Goal: Task Accomplishment & Management: Use online tool/utility

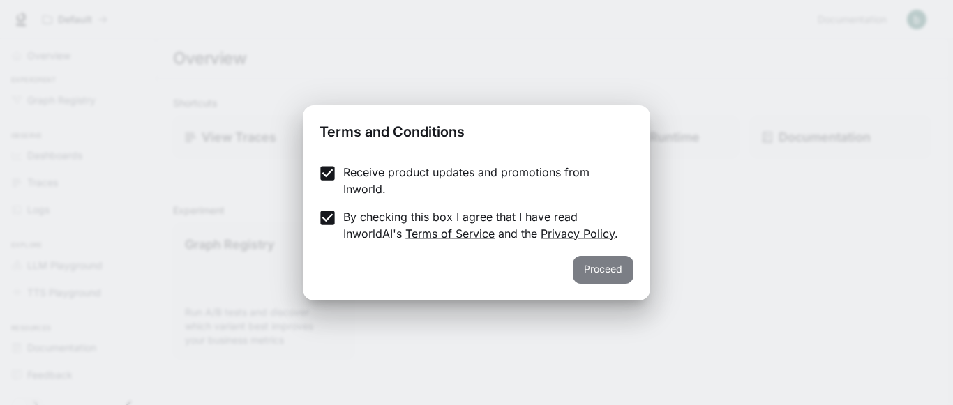
click at [610, 256] on button "Proceed" at bounding box center [603, 270] width 61 height 28
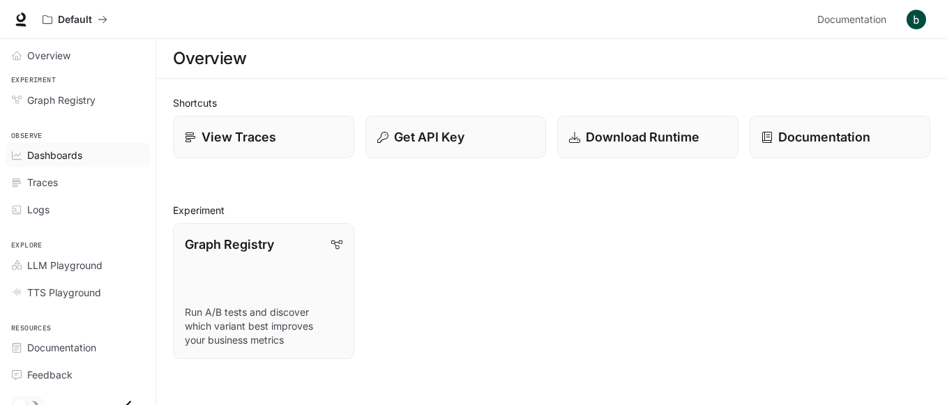
click at [54, 162] on span "Dashboards" at bounding box center [54, 155] width 55 height 15
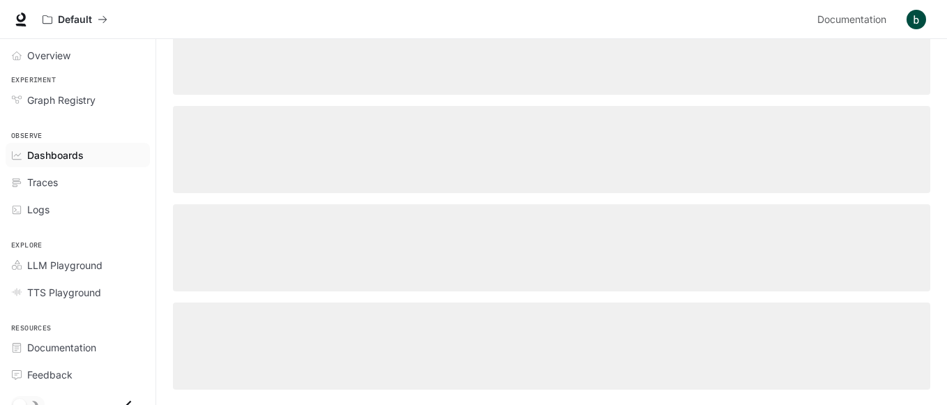
scroll to position [99, 0]
click at [68, 62] on span "Overview" at bounding box center [48, 55] width 43 height 15
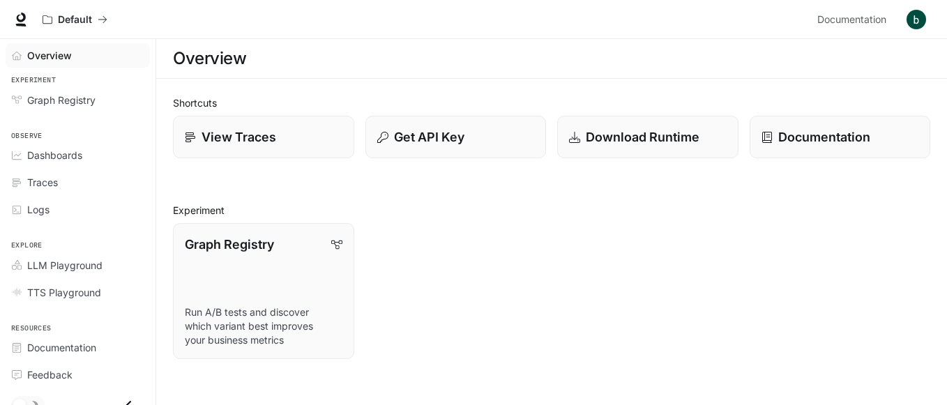
click at [68, 57] on span "Overview" at bounding box center [49, 55] width 45 height 15
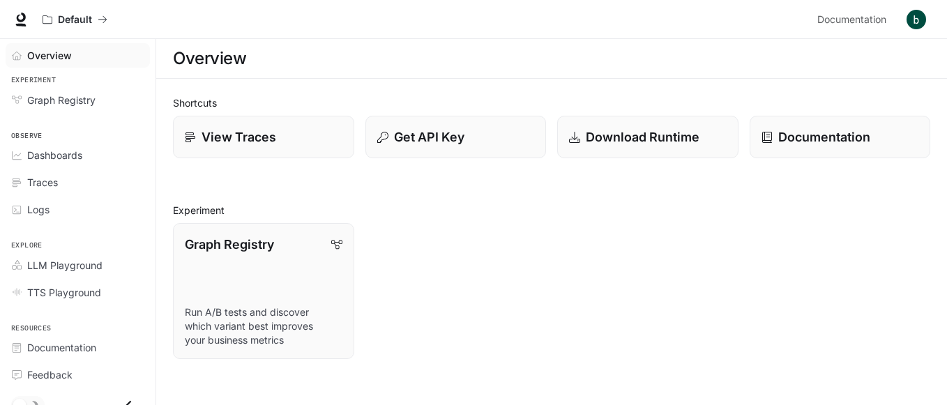
click at [33, 59] on span "Overview" at bounding box center [49, 55] width 45 height 15
click at [30, 58] on span "Overview" at bounding box center [49, 55] width 45 height 15
click at [642, 135] on p "Download Runtime" at bounding box center [642, 137] width 115 height 19
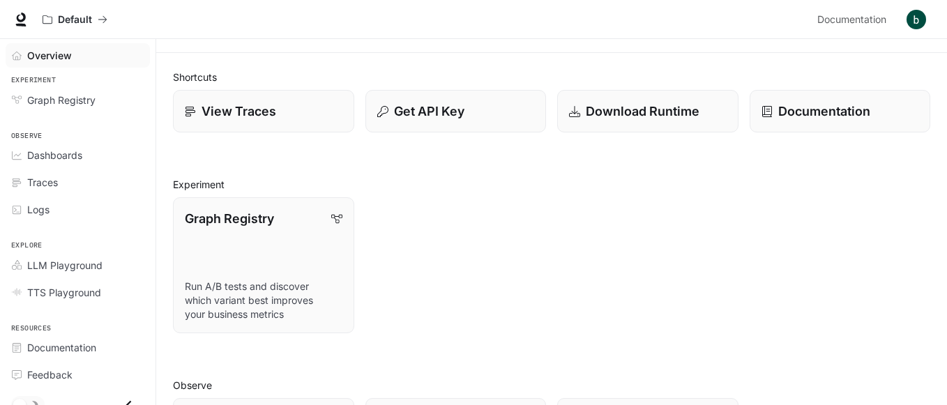
scroll to position [28, 0]
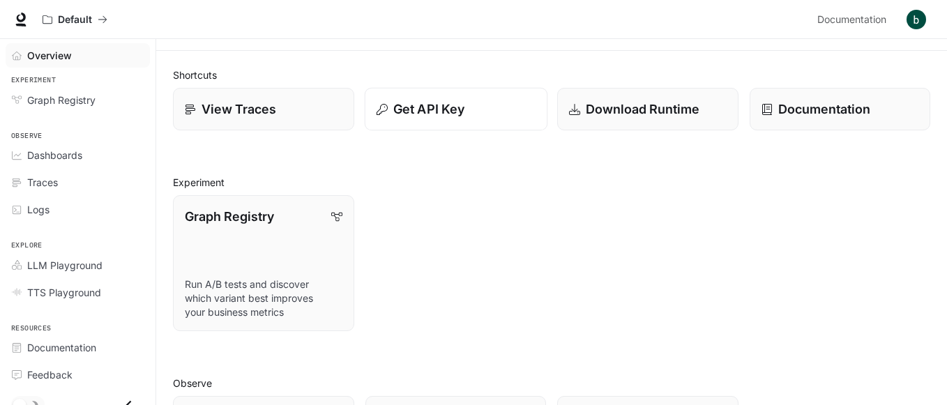
click at [422, 124] on button "Get API Key" at bounding box center [455, 109] width 183 height 43
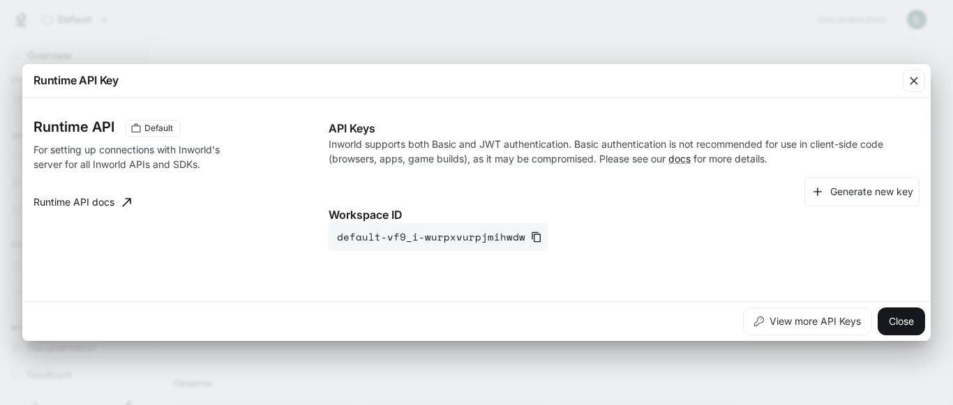
click at [430, 99] on div "Runtime API Default For setting up connections with Inworld's server for all In…" at bounding box center [476, 200] width 908 height 204
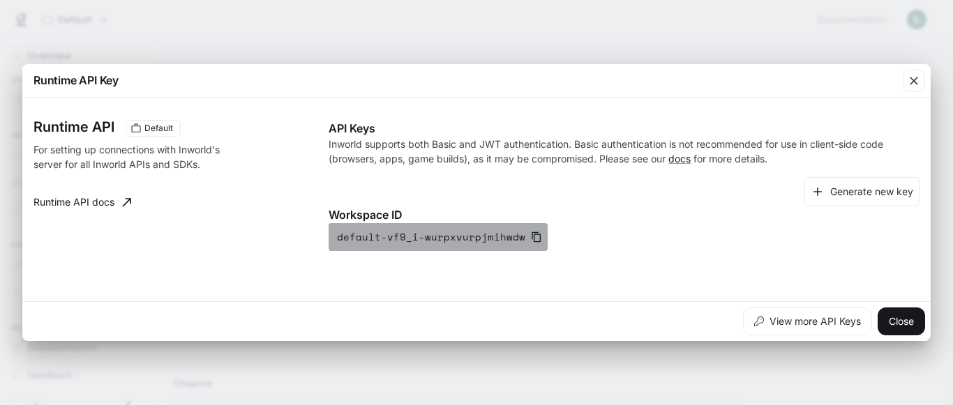
click at [531, 236] on icon "button" at bounding box center [536, 237] width 11 height 11
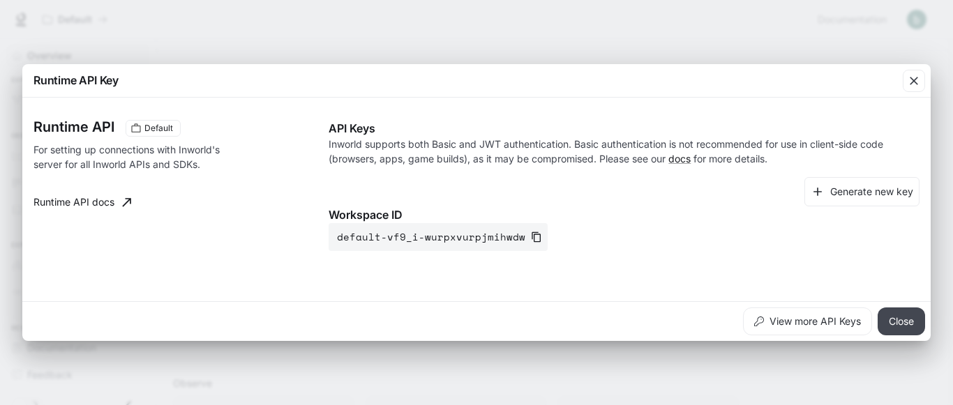
click at [914, 326] on button "Close" at bounding box center [901, 322] width 47 height 28
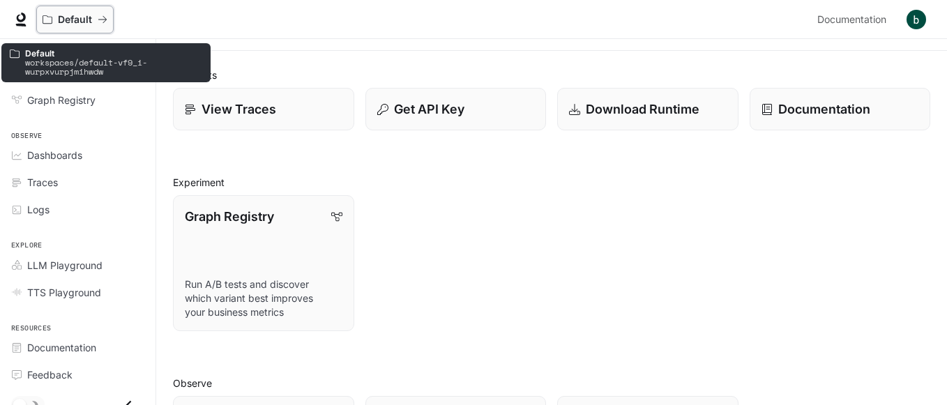
click at [65, 19] on p "Default" at bounding box center [75, 20] width 34 height 12
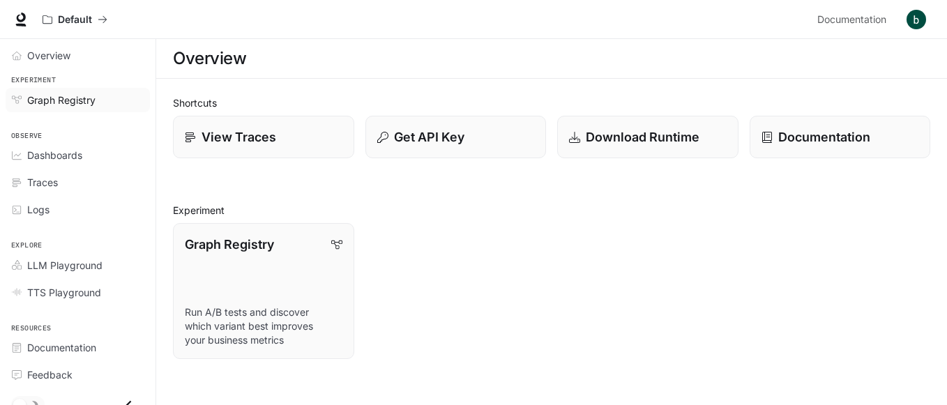
click at [73, 100] on span "Graph Registry" at bounding box center [61, 100] width 68 height 15
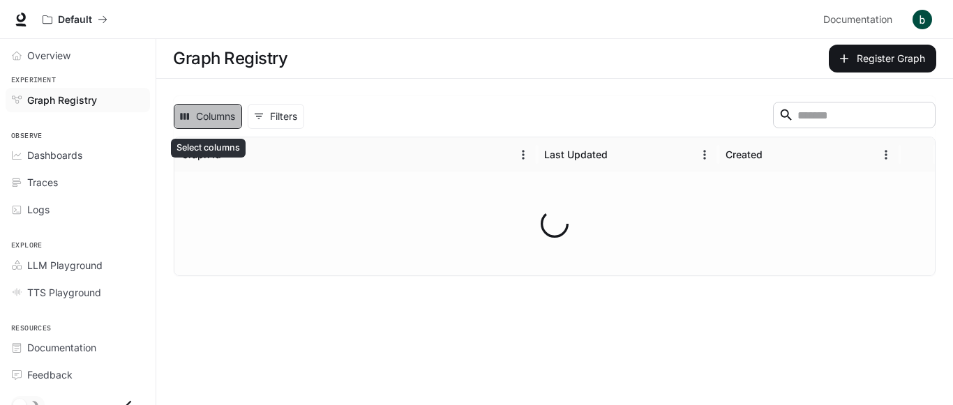
click at [206, 118] on button "Columns" at bounding box center [208, 116] width 68 height 25
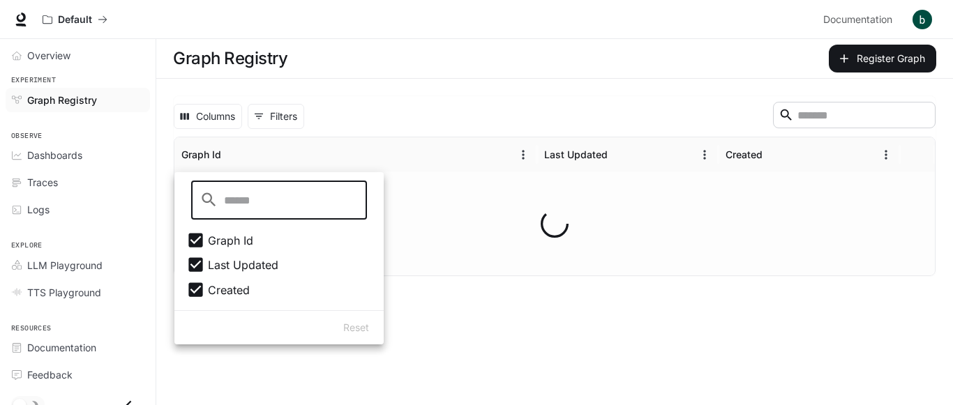
click at [493, 285] on div "Columns 0 Filters ​ Graph Id Last Updated Created" at bounding box center [554, 186] width 797 height 215
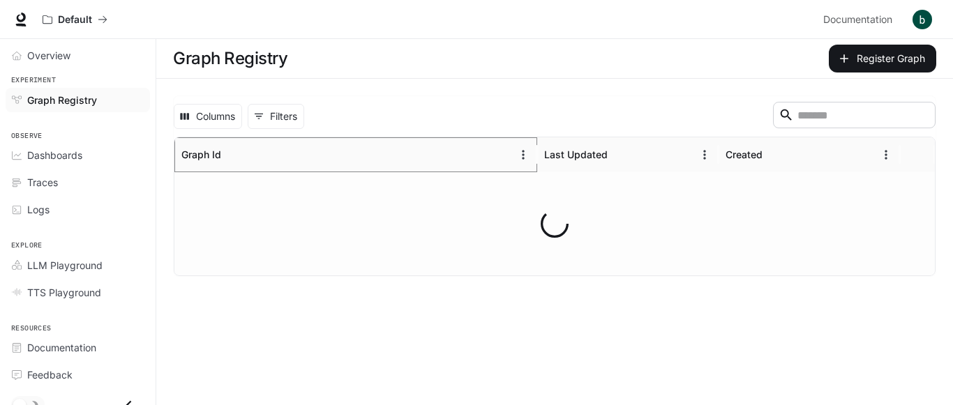
click at [228, 155] on icon "Sort" at bounding box center [233, 155] width 14 height 14
click at [592, 161] on div "Last Updated" at bounding box center [619, 154] width 150 height 34
click at [749, 160] on div "Created" at bounding box center [743, 155] width 37 height 12
click at [883, 153] on icon "Menu" at bounding box center [886, 155] width 14 height 14
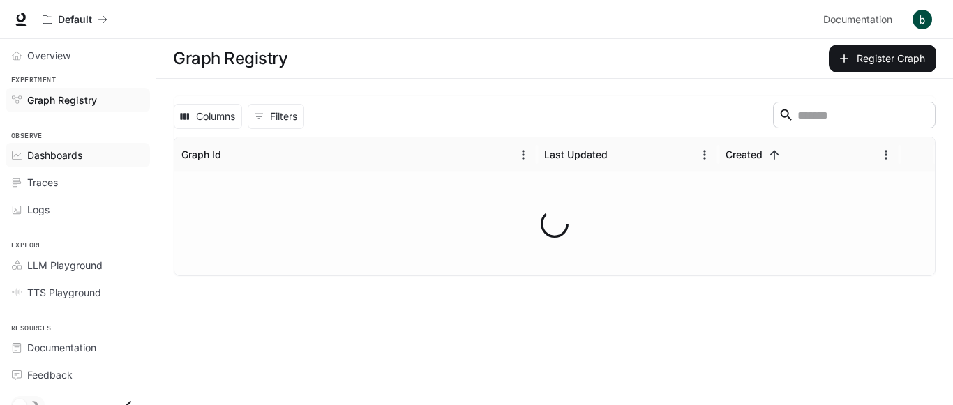
click at [38, 153] on span "Dashboards" at bounding box center [54, 155] width 55 height 15
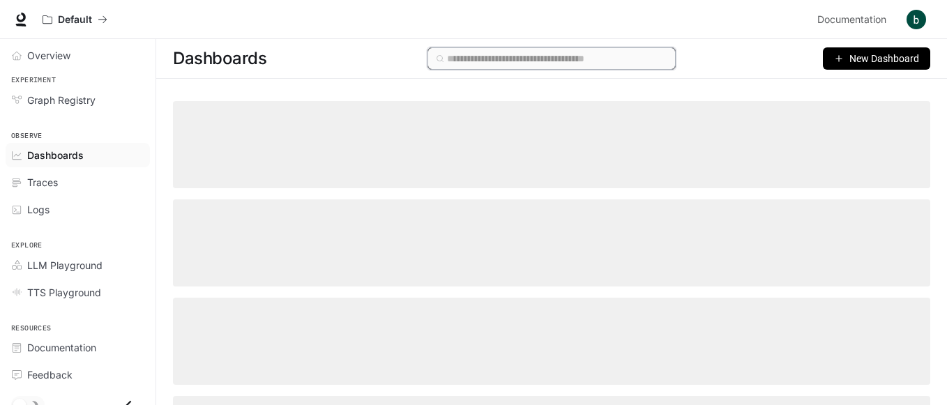
click at [504, 59] on input "text" at bounding box center [557, 58] width 221 height 15
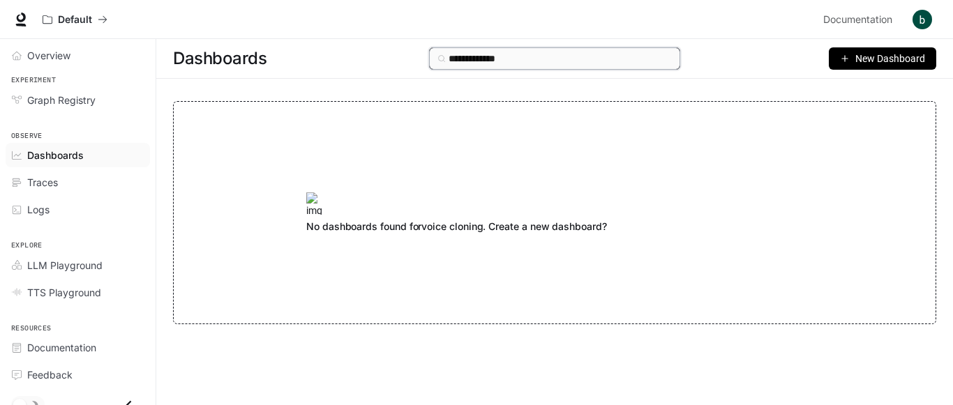
type input "**********"
click at [872, 63] on span "New Dashboard" at bounding box center [890, 58] width 70 height 15
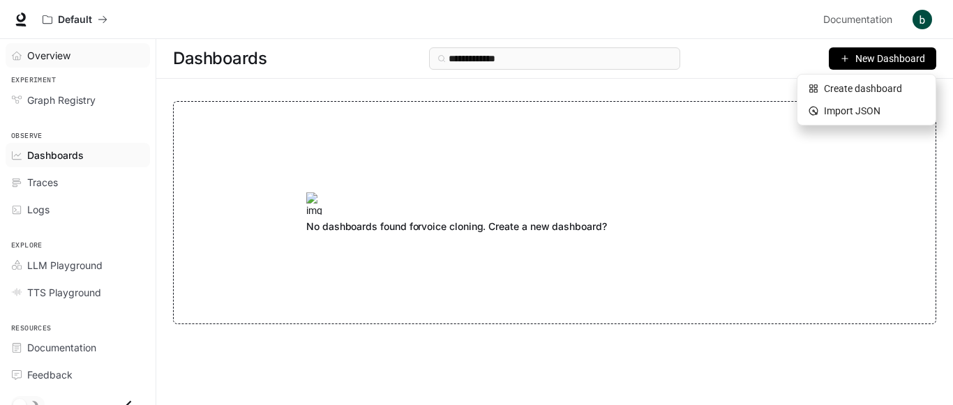
click at [81, 57] on div "Overview" at bounding box center [85, 55] width 116 height 15
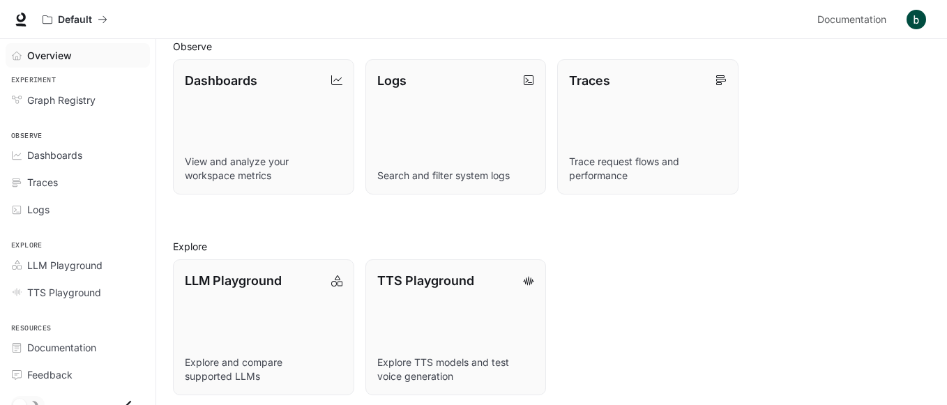
scroll to position [372, 0]
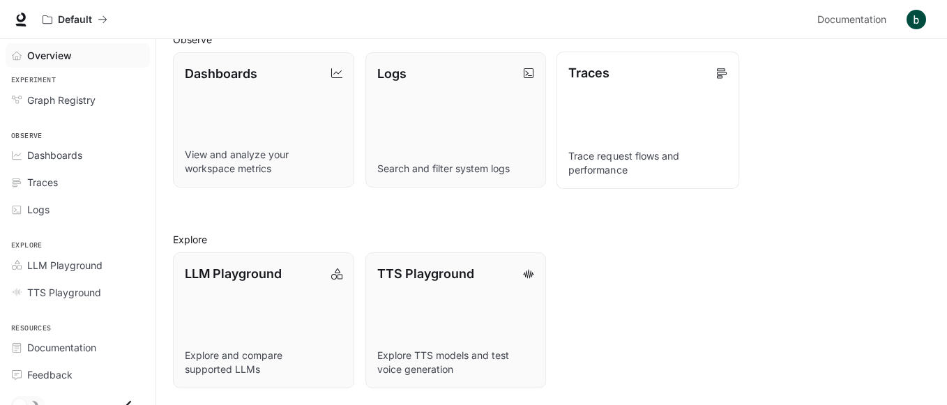
click at [663, 137] on link "Traces Trace request flows and performance" at bounding box center [648, 120] width 183 height 137
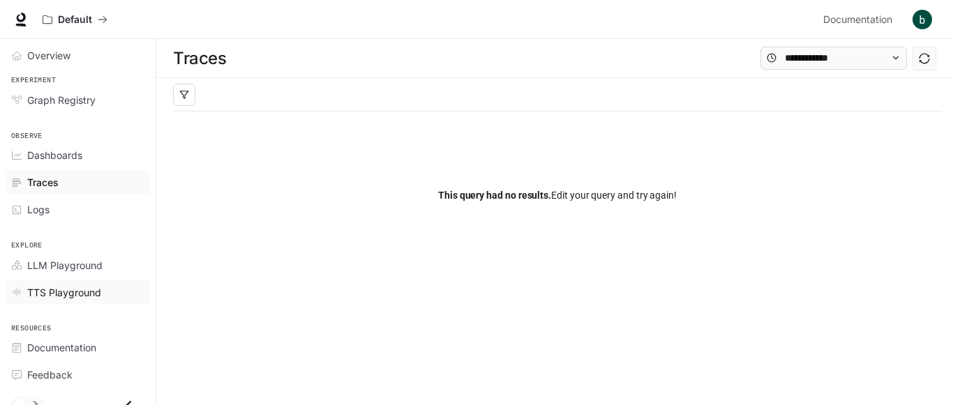
click at [64, 294] on span "TTS Playground" at bounding box center [64, 292] width 74 height 15
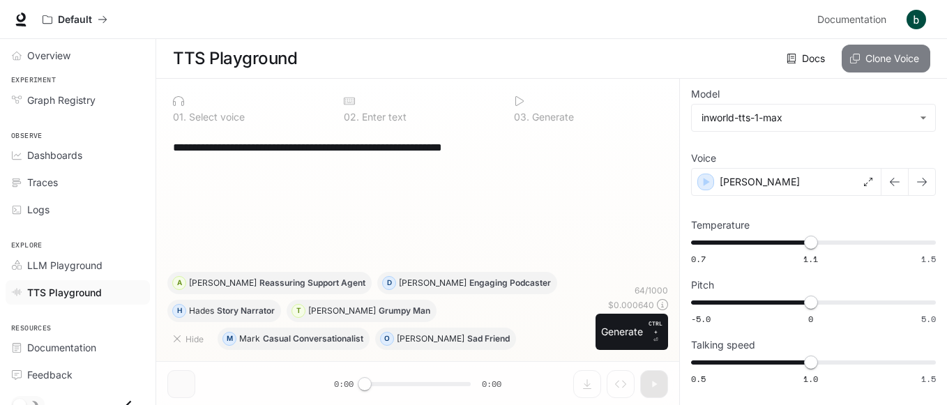
click at [896, 59] on button "Clone Voice" at bounding box center [886, 59] width 89 height 28
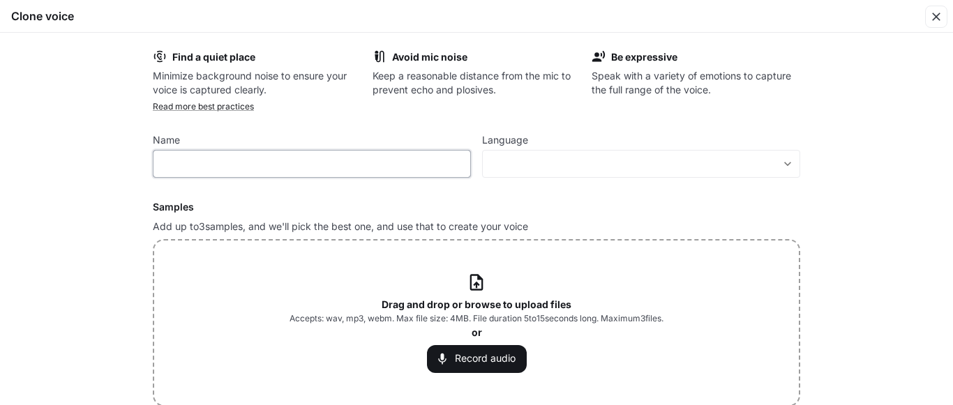
click at [357, 171] on input "text" at bounding box center [311, 164] width 317 height 14
type input "****"
click at [543, 159] on body "**********" at bounding box center [476, 203] width 953 height 406
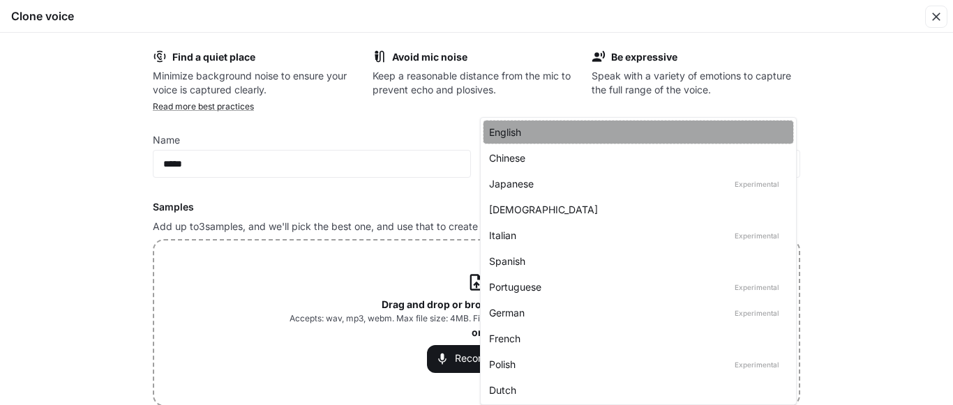
click at [558, 130] on div "English" at bounding box center [635, 132] width 293 height 15
type input "*****"
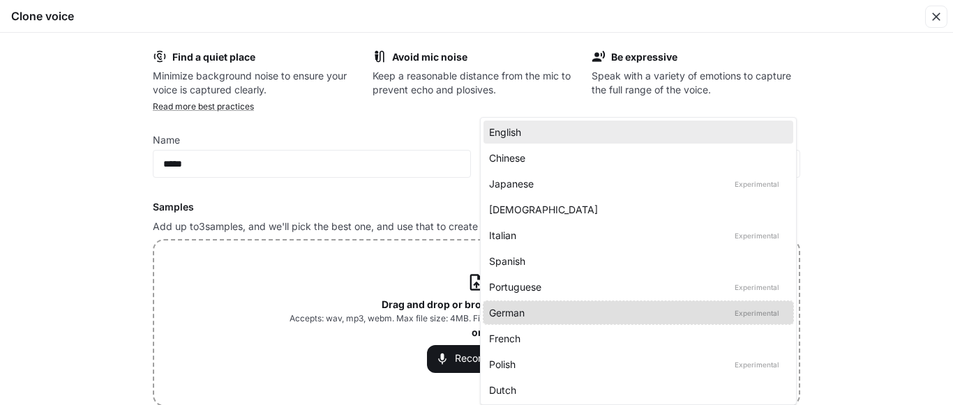
click at [276, 380] on div at bounding box center [476, 202] width 953 height 405
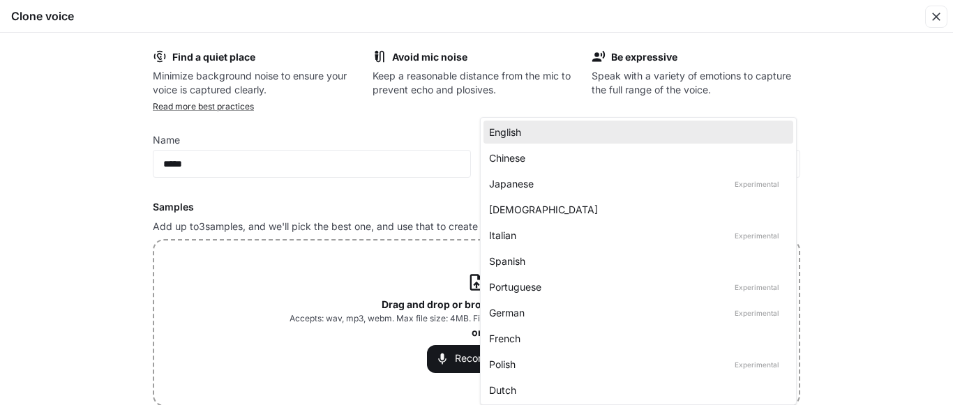
click at [289, 360] on div at bounding box center [476, 202] width 953 height 405
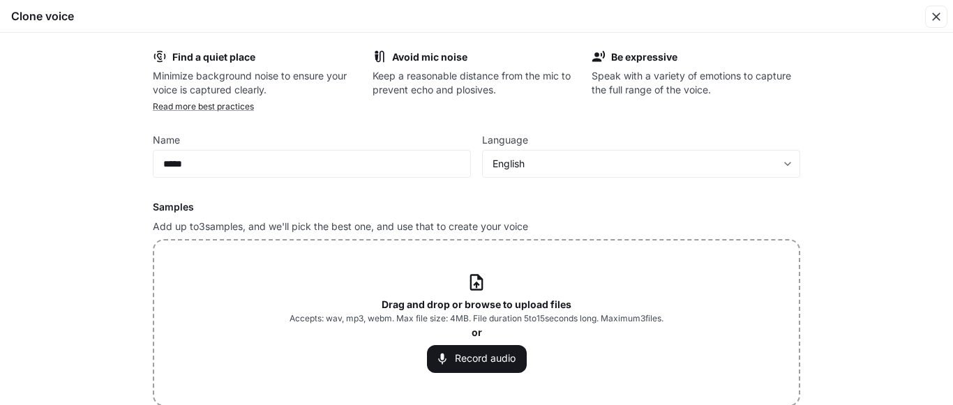
click at [289, 360] on div "Drag and drop or browse to upload files Accepts: wav, mp3, webm. Max file size:…" at bounding box center [476, 323] width 374 height 100
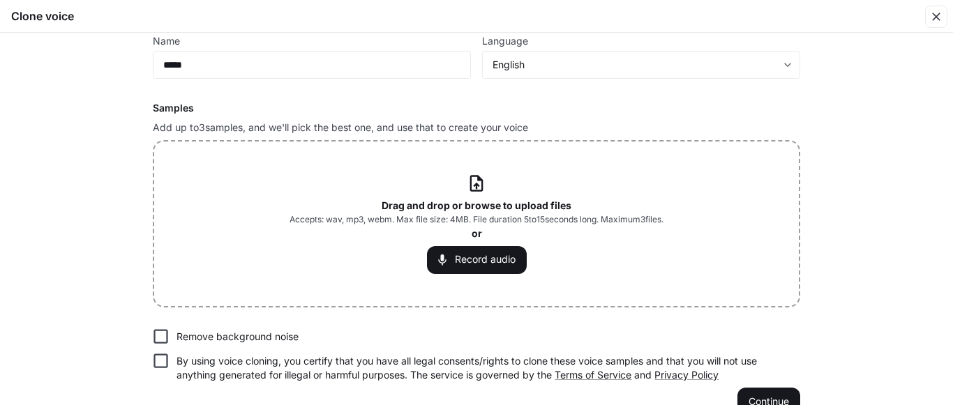
scroll to position [126, 0]
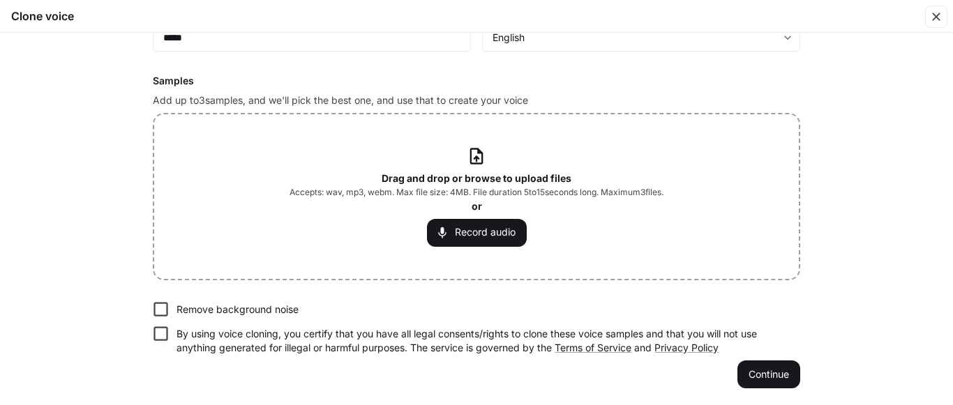
click at [476, 172] on p "Drag and drop or browse to upload files" at bounding box center [477, 179] width 190 height 14
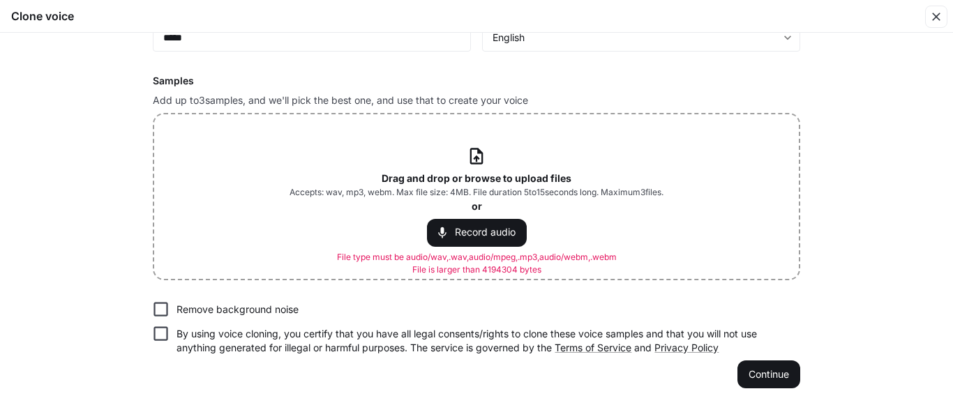
click at [467, 151] on icon at bounding box center [476, 155] width 19 height 19
click at [506, 232] on button "Record audio" at bounding box center [477, 233] width 100 height 28
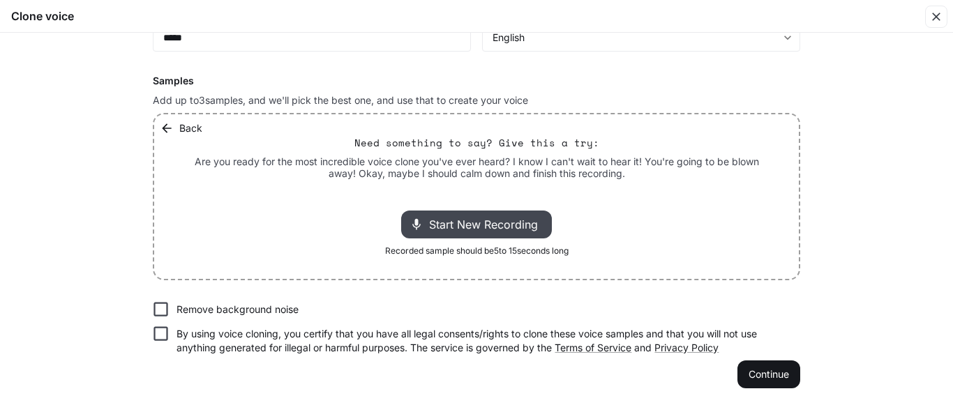
click at [500, 234] on div "Start New Recording" at bounding box center [476, 225] width 151 height 28
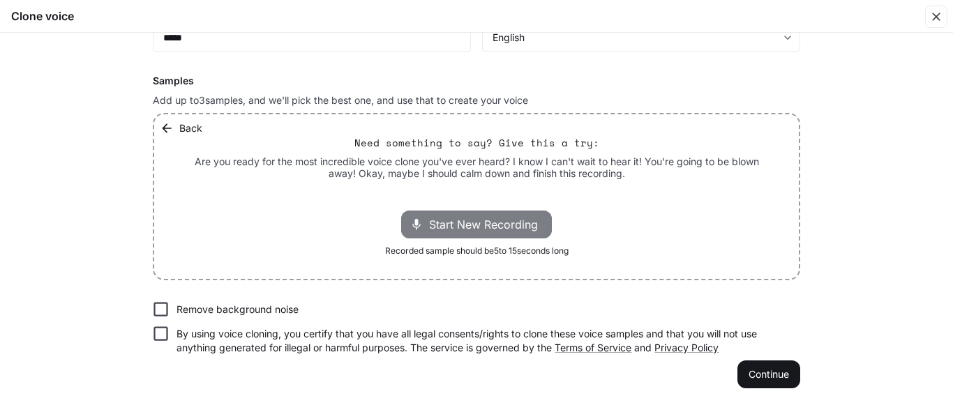
click at [500, 234] on div "Start New Recording" at bounding box center [476, 225] width 151 height 28
click at [490, 225] on span "Start New Recording" at bounding box center [487, 224] width 117 height 17
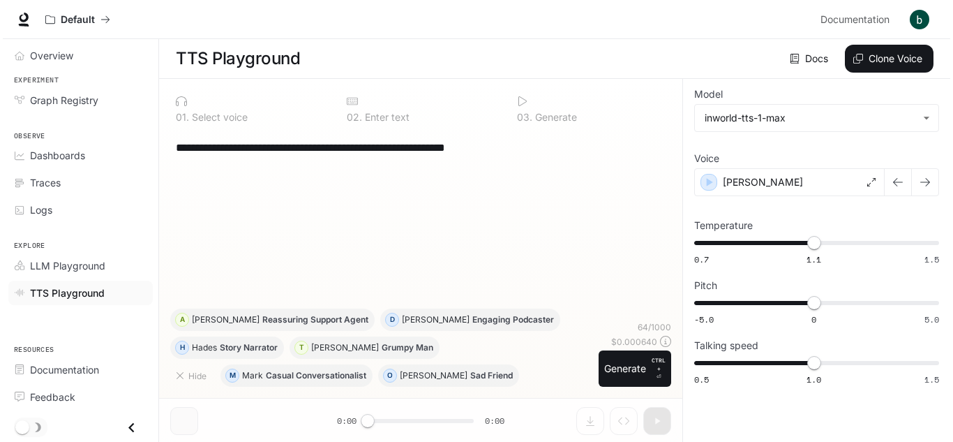
scroll to position [1, 0]
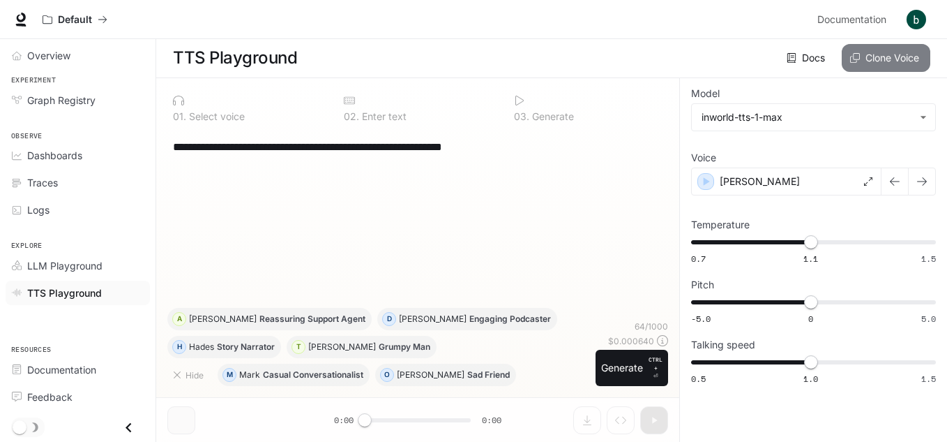
click at [874, 52] on button "Clone Voice" at bounding box center [886, 58] width 89 height 28
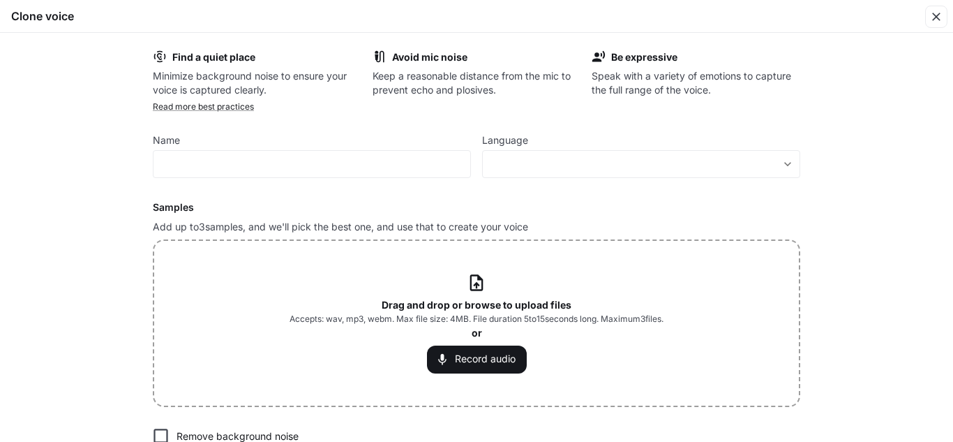
click at [493, 306] on b "Drag and drop or browse to upload files" at bounding box center [477, 305] width 190 height 12
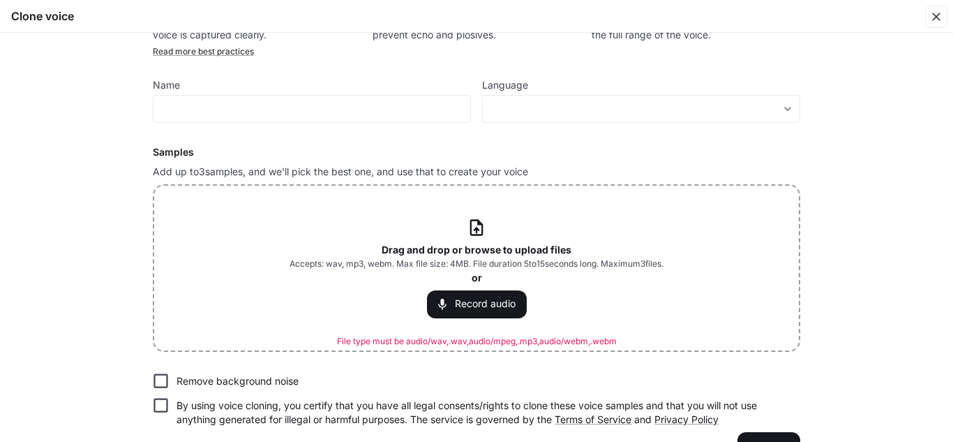
scroll to position [56, 0]
click at [482, 296] on button "Record audio" at bounding box center [477, 303] width 100 height 28
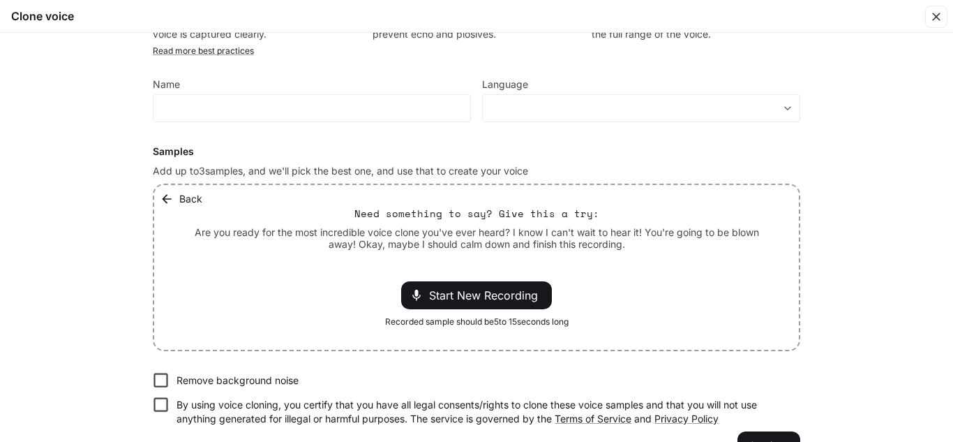
click at [482, 296] on span "Start New Recording" at bounding box center [487, 295] width 117 height 17
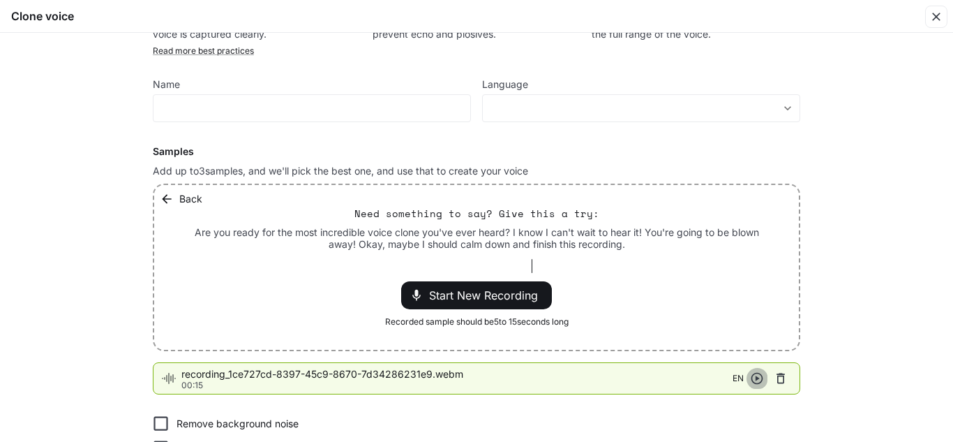
click at [752, 377] on icon "button" at bounding box center [757, 378] width 14 height 14
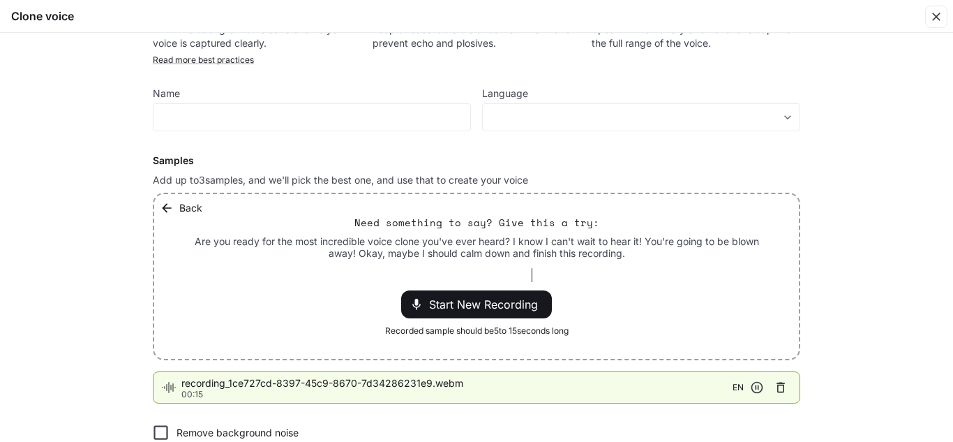
scroll to position [22, 0]
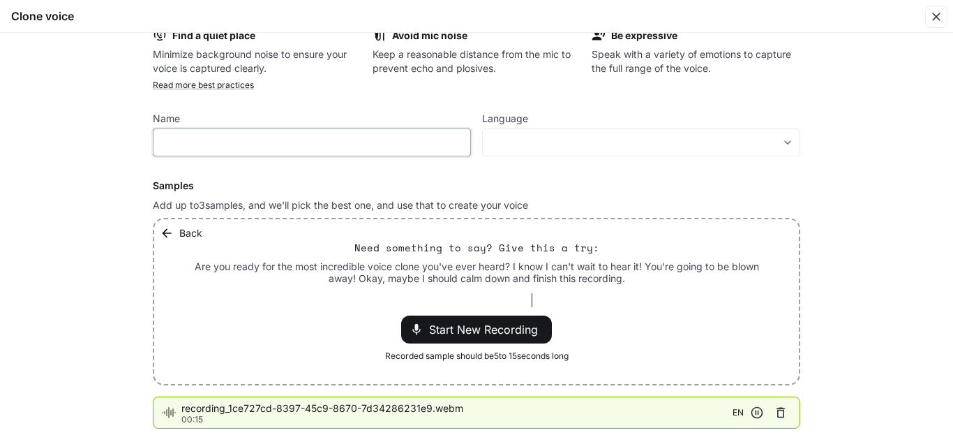
click at [325, 137] on input "text" at bounding box center [311, 142] width 317 height 14
type input "****"
click at [506, 154] on div "​ ​" at bounding box center [641, 142] width 318 height 28
click at [502, 148] on body "**********" at bounding box center [476, 220] width 953 height 442
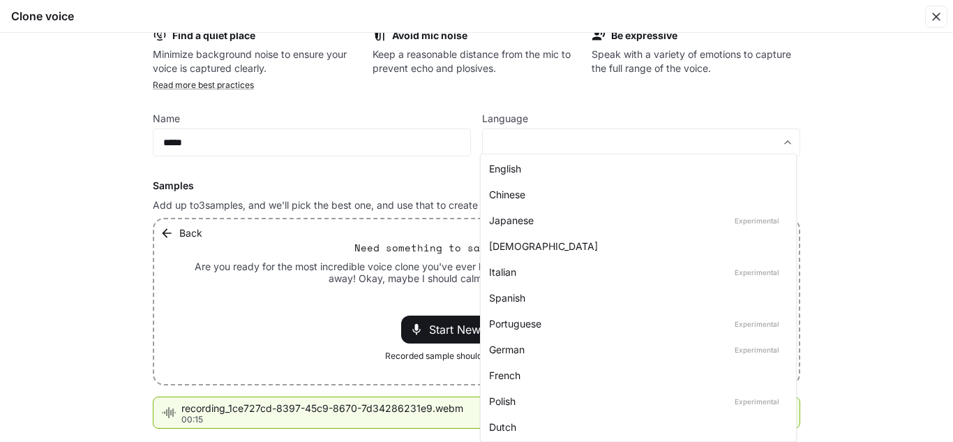
click at [502, 167] on div "English" at bounding box center [635, 168] width 293 height 15
type input "*****"
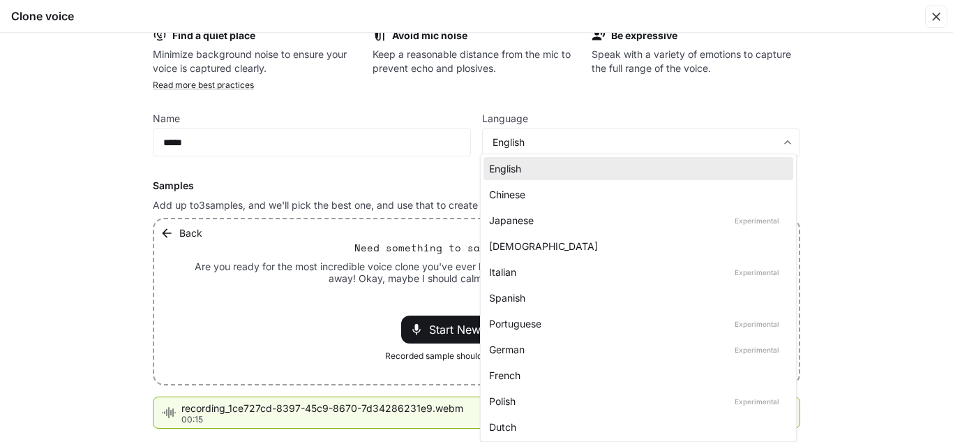
click at [411, 427] on div at bounding box center [476, 221] width 953 height 442
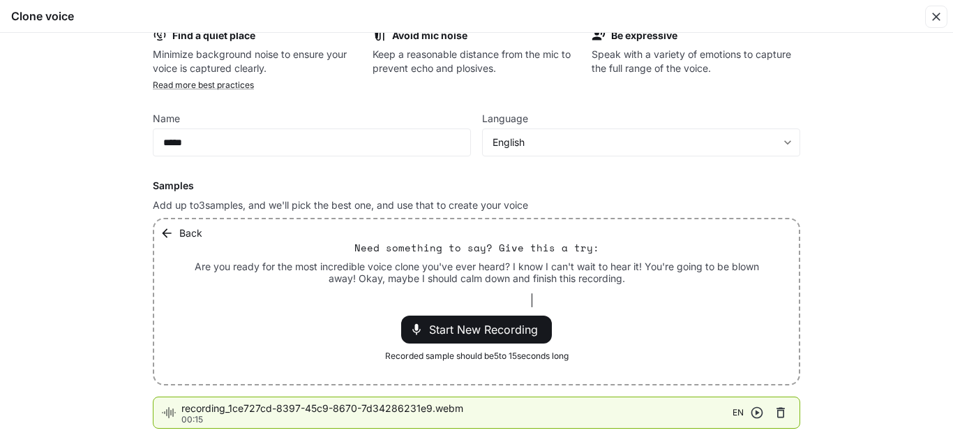
click at [515, 417] on p "00:15" at bounding box center [456, 419] width 551 height 8
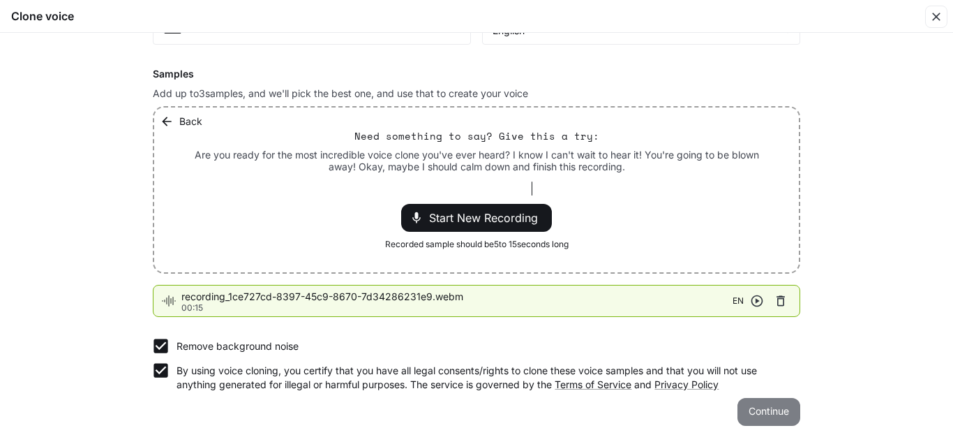
click at [771, 413] on button "Continue" at bounding box center [768, 412] width 63 height 28
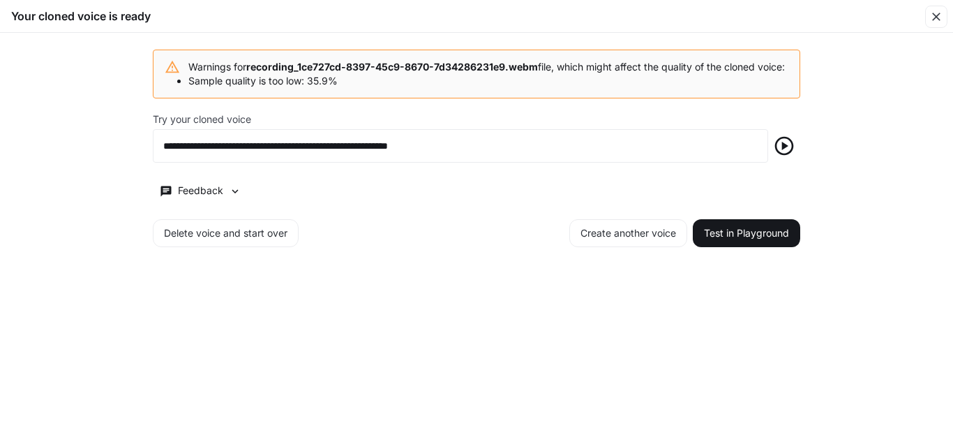
scroll to position [0, 0]
click at [787, 153] on icon "button" at bounding box center [784, 146] width 22 height 22
click at [266, 247] on button "Delete voice and start over" at bounding box center [226, 233] width 146 height 28
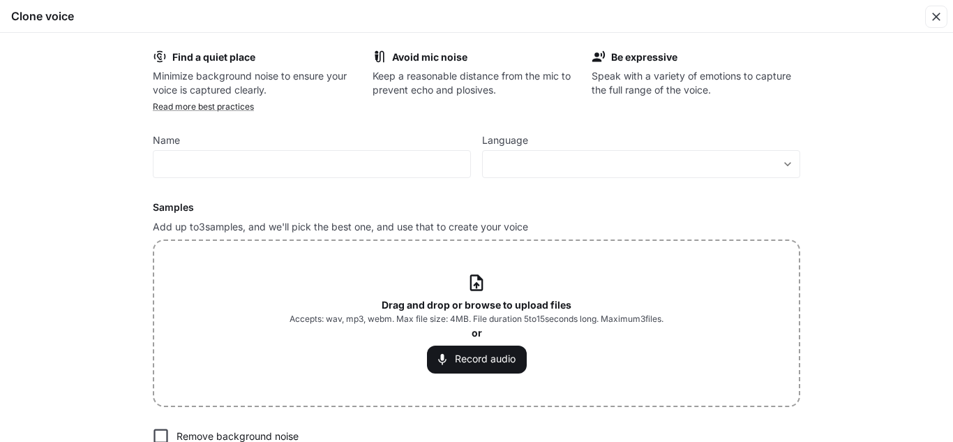
click at [503, 304] on b "Drag and drop or browse to upload files" at bounding box center [477, 305] width 190 height 12
click at [458, 287] on div "Drag and drop or browse to upload files Accepts: wav, mp3, webm. Max file size:…" at bounding box center [476, 323] width 374 height 100
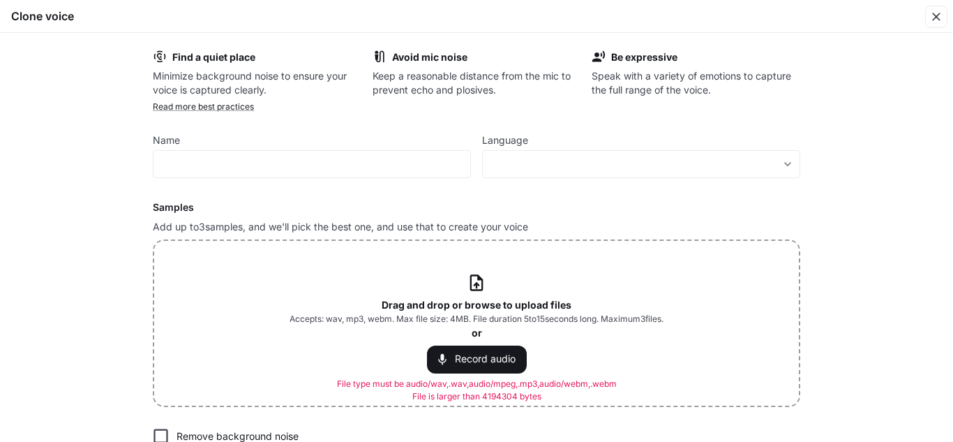
click at [436, 258] on div "Drag and drop or browse to upload files Accepts: wav, mp3, webm. Max file size:…" at bounding box center [476, 323] width 645 height 165
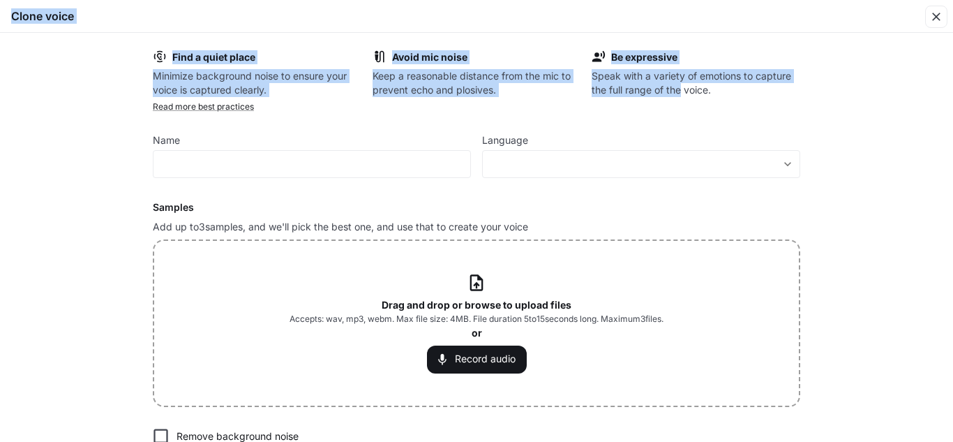
drag, startPoint x: 679, startPoint y: 89, endPoint x: 804, endPoint y: -28, distance: 170.8
click at [804, 0] on html "**********" at bounding box center [476, 220] width 953 height 442
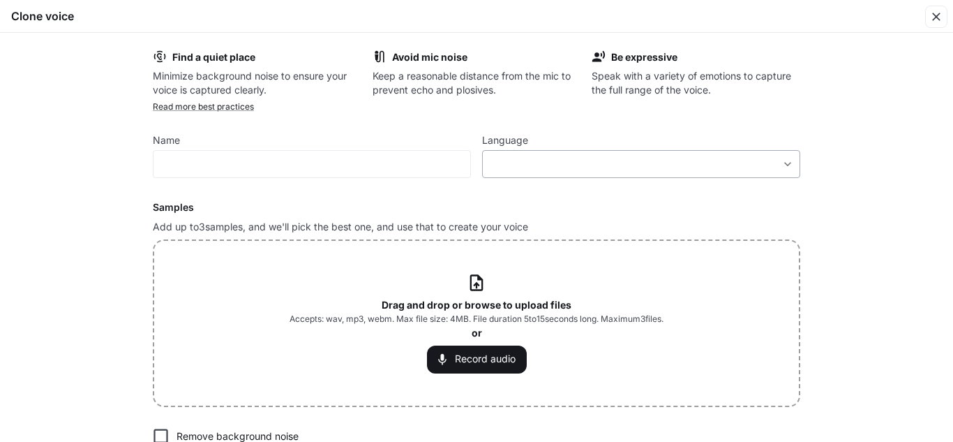
click at [601, 176] on div "​ ​" at bounding box center [641, 164] width 318 height 28
click at [578, 166] on body "**********" at bounding box center [476, 220] width 953 height 442
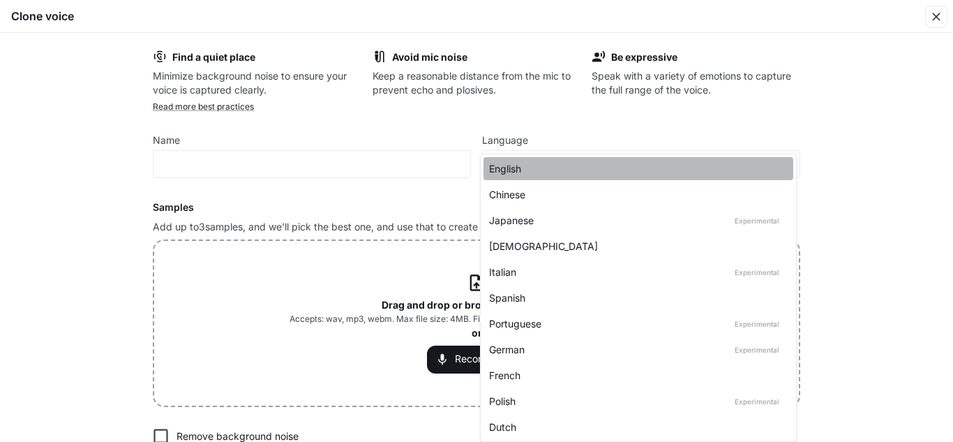
click at [578, 165] on div "English" at bounding box center [635, 168] width 293 height 15
type input "*****"
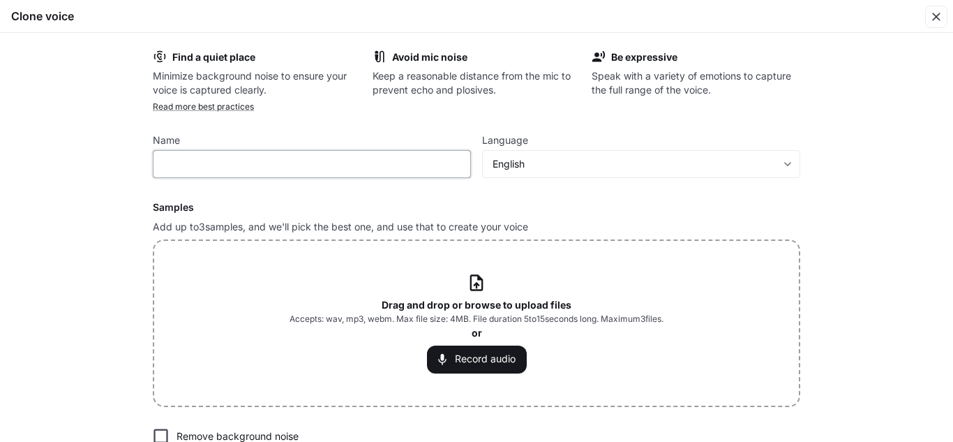
click at [239, 161] on input "text" at bounding box center [311, 164] width 317 height 14
type input "****"
click at [472, 285] on icon at bounding box center [476, 283] width 13 height 16
